Goal: Task Accomplishment & Management: Manage account settings

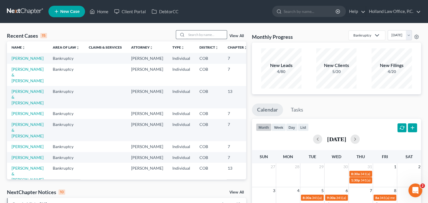
click at [189, 36] on input "search" at bounding box center [206, 35] width 40 height 8
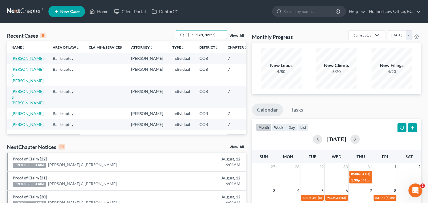
type input "[PERSON_NAME]"
click at [15, 60] on link "[PERSON_NAME]" at bounding box center [28, 58] width 32 height 5
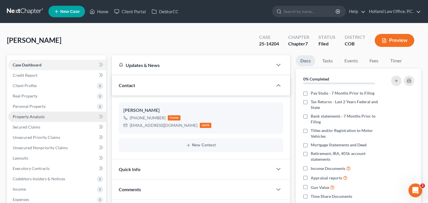
click at [25, 118] on span "Property Analysis" at bounding box center [29, 116] width 32 height 5
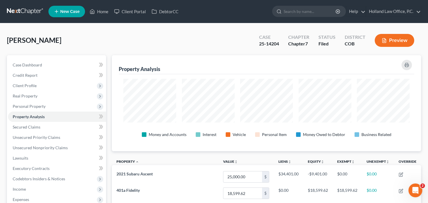
scroll to position [96, 309]
drag, startPoint x: 426, startPoint y: 52, endPoint x: 428, endPoint y: 86, distance: 34.6
drag, startPoint x: 427, startPoint y: 48, endPoint x: 428, endPoint y: 90, distance: 42.4
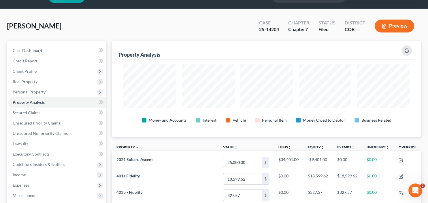
scroll to position [10, 0]
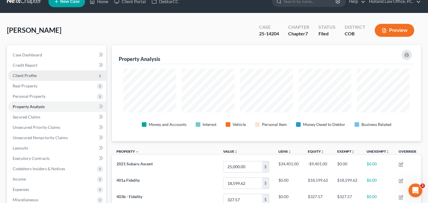
click at [44, 73] on span "Client Profile" at bounding box center [57, 76] width 98 height 10
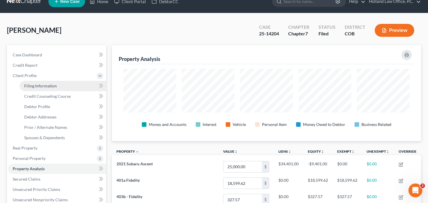
click at [48, 86] on span "Filing Information" at bounding box center [40, 86] width 33 height 5
select select "1"
select select "0"
select select "5"
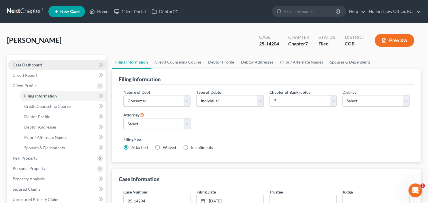
click at [37, 65] on span "Case Dashboard" at bounding box center [27, 65] width 29 height 5
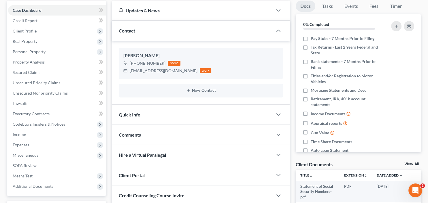
scroll to position [62, 0]
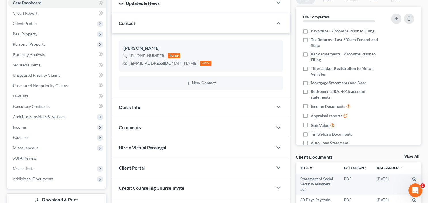
click at [125, 128] on span "Comments" at bounding box center [130, 127] width 22 height 5
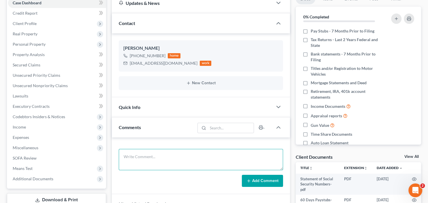
click at [137, 156] on textarea at bounding box center [201, 159] width 164 height 21
type textarea "341 Meeting [PERSON_NAME] Subaru - going to be surrendered Wage garnishment - w…"
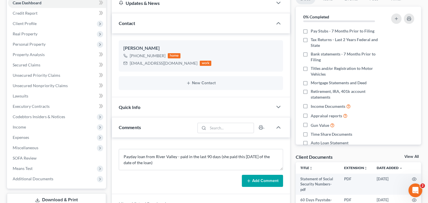
click at [265, 180] on button "Add Comment" at bounding box center [262, 181] width 41 height 12
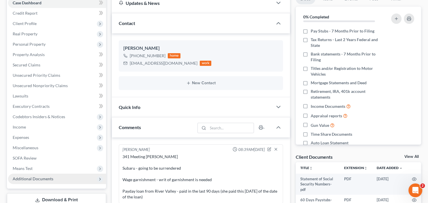
click at [30, 177] on span "Additional Documents" at bounding box center [33, 179] width 41 height 5
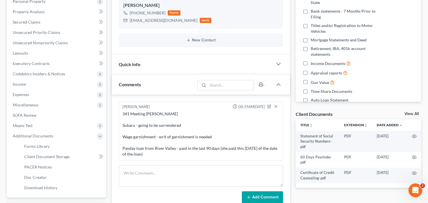
scroll to position [108, 0]
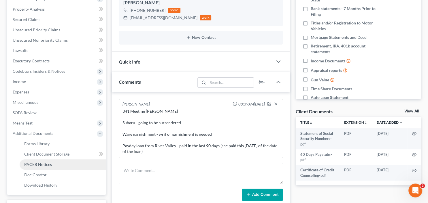
click at [33, 163] on span "PACER Notices" at bounding box center [38, 164] width 28 height 5
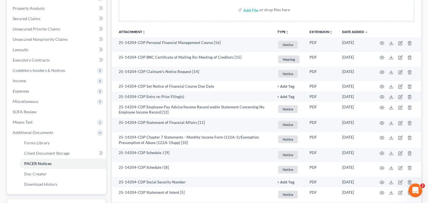
scroll to position [108, 0]
